Goal: Task Accomplishment & Management: Use online tool/utility

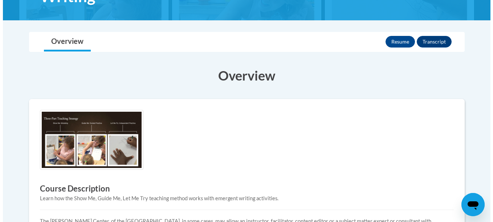
scroll to position [150, 0]
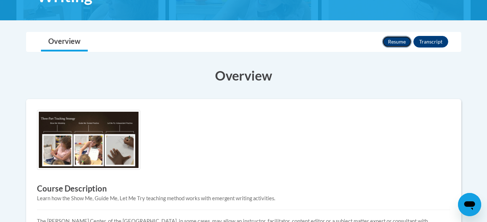
click at [400, 40] on button "Resume" at bounding box center [397, 42] width 29 height 12
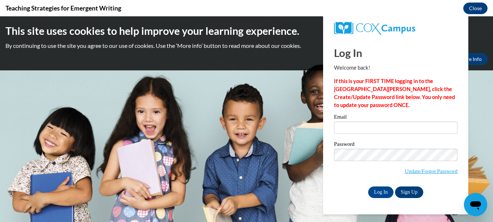
scroll to position [0, 0]
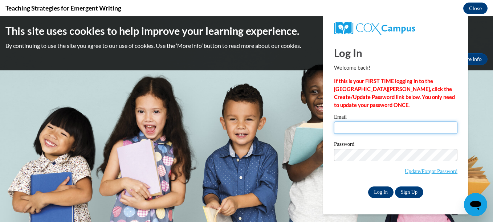
type input "[EMAIL_ADDRESS][DOMAIN_NAME]"
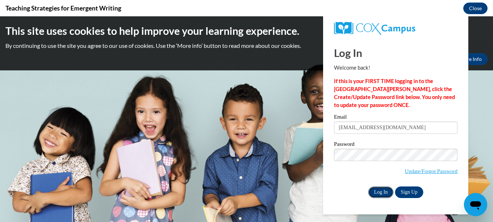
click at [382, 191] on input "Log In" at bounding box center [380, 193] width 25 height 12
